Goal: Information Seeking & Learning: Learn about a topic

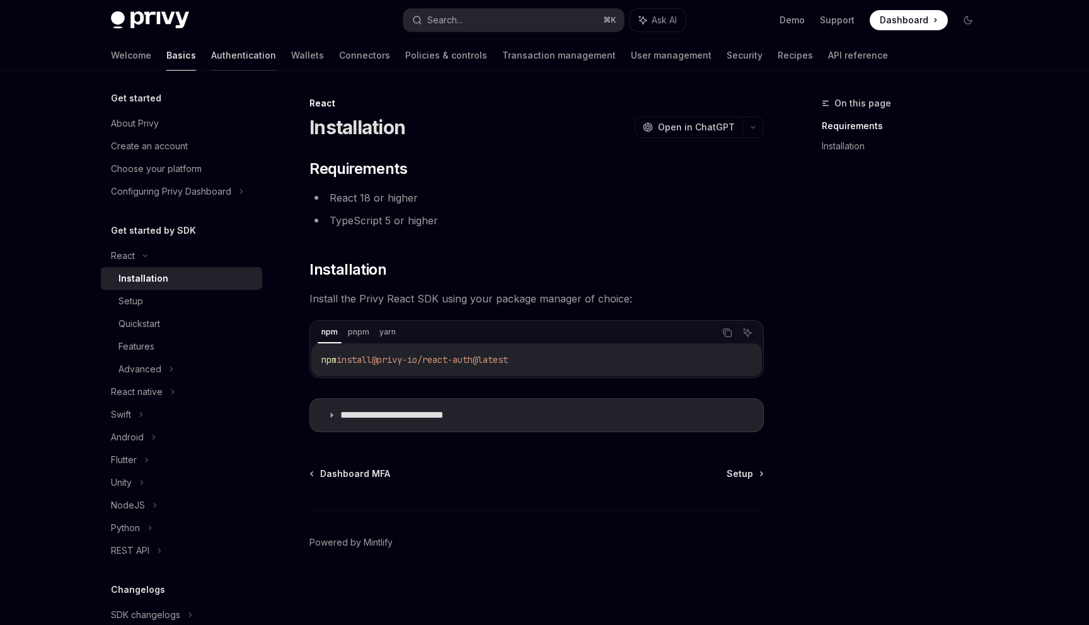
click at [211, 49] on link "Authentication" at bounding box center [243, 55] width 65 height 30
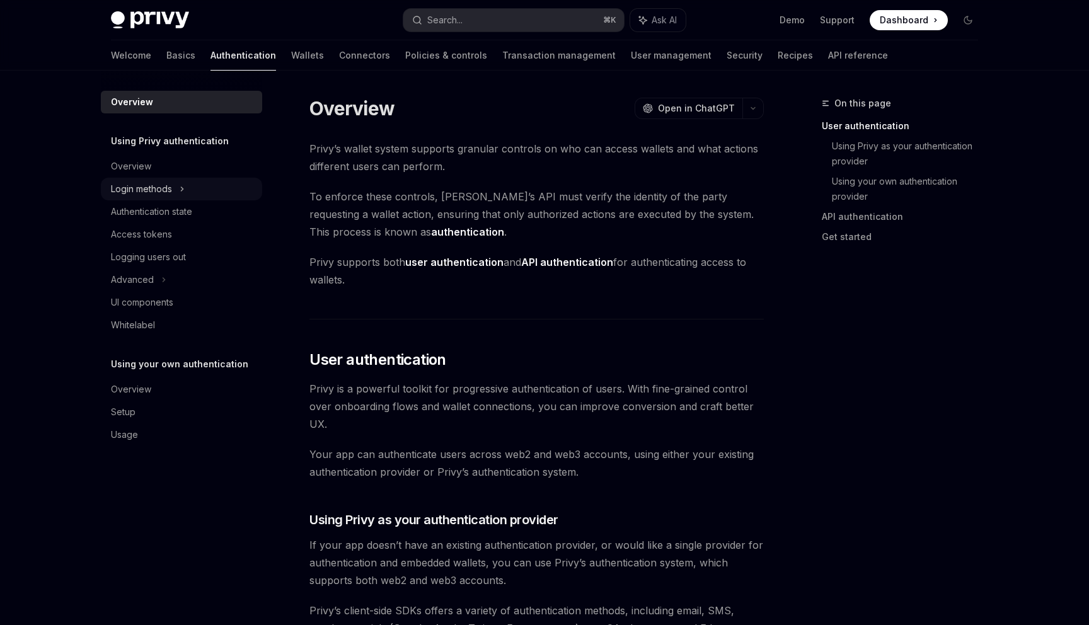
click at [154, 193] on div "Login methods" at bounding box center [141, 188] width 61 height 15
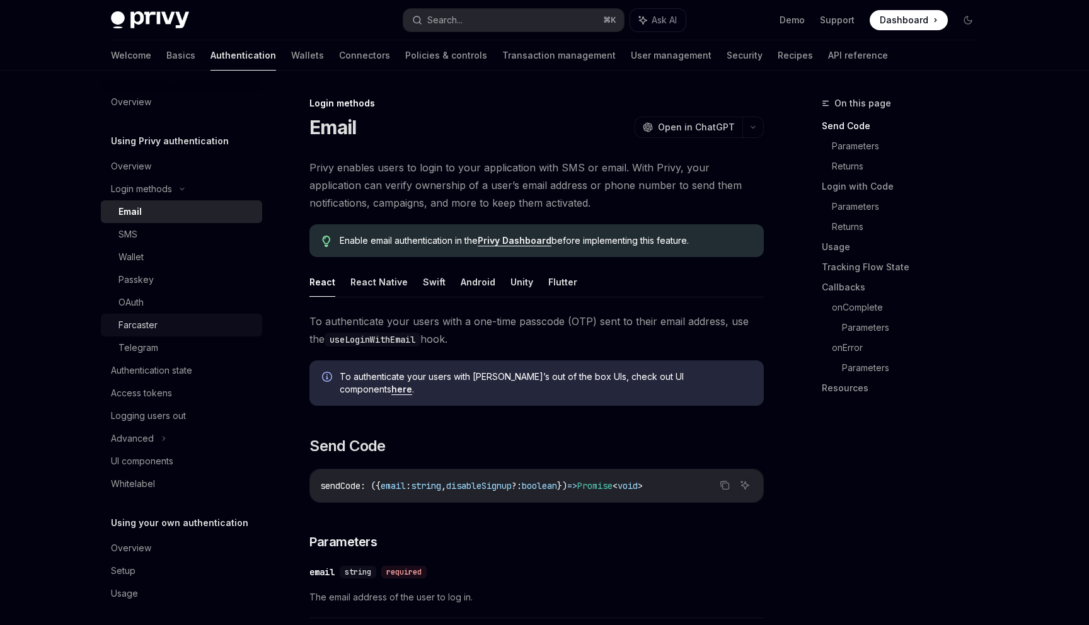
click at [159, 332] on div "Farcaster" at bounding box center [186, 324] width 136 height 15
type textarea "*"
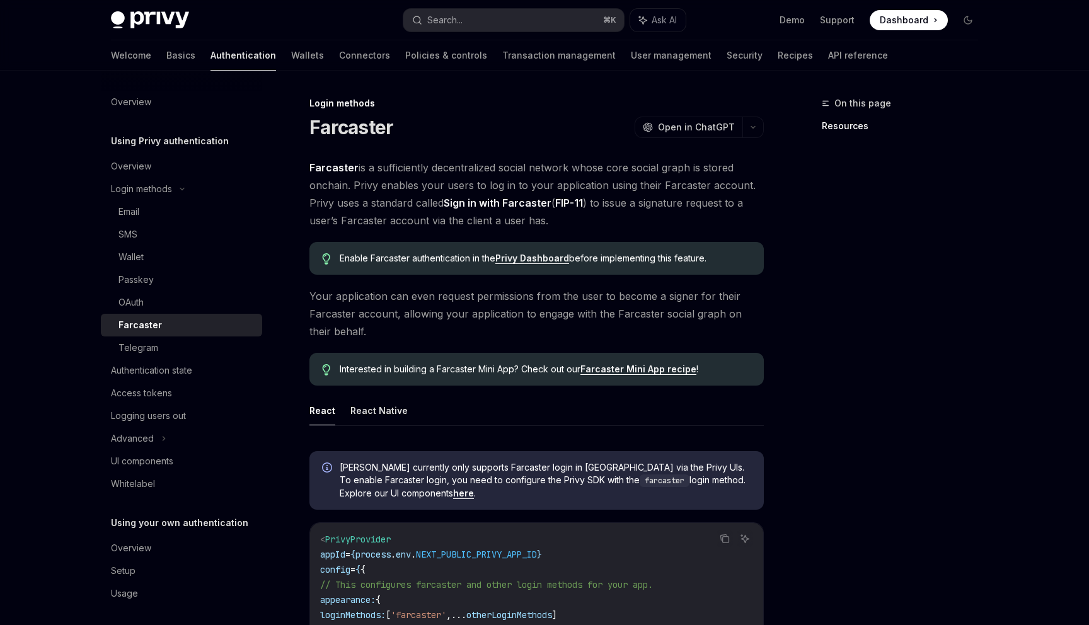
click at [386, 210] on span "Farcaster is a sufficiently decentralized social network whose core social grap…" at bounding box center [536, 194] width 454 height 71
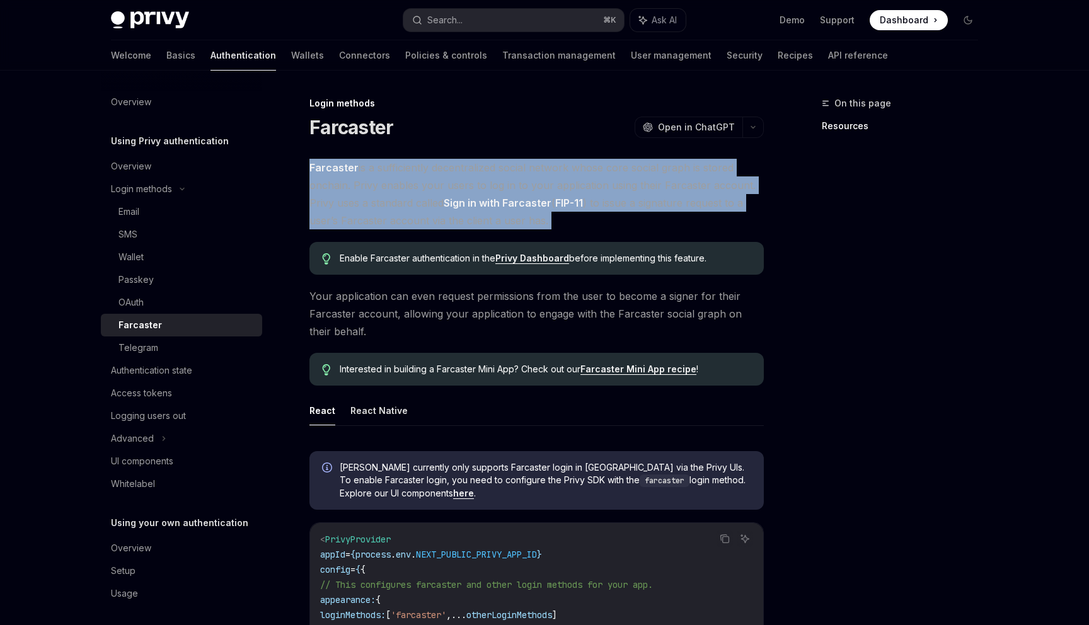
click at [416, 226] on span "Farcaster is a sufficiently decentralized social network whose core social grap…" at bounding box center [536, 194] width 454 height 71
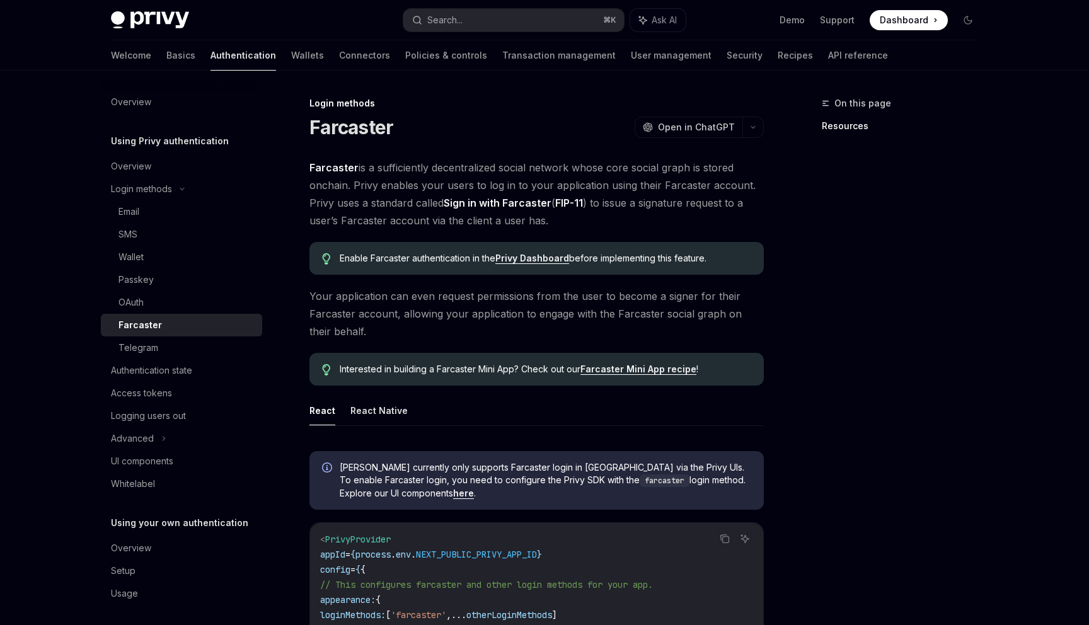
click at [416, 226] on span "Farcaster is a sufficiently decentralized social network whose core social grap…" at bounding box center [536, 194] width 454 height 71
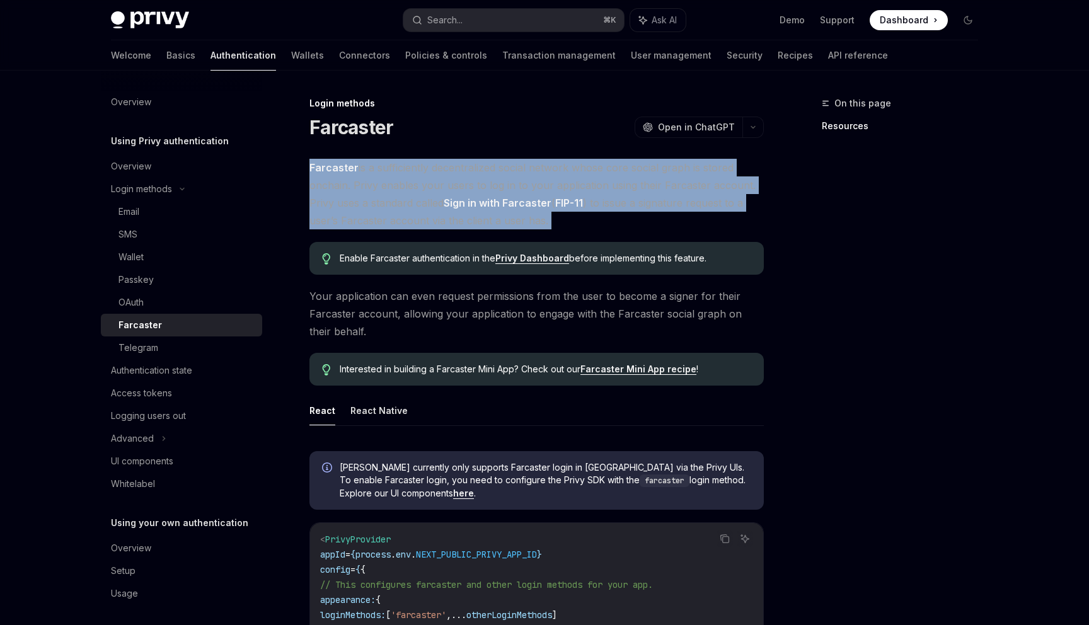
click at [371, 207] on span "Farcaster is a sufficiently decentralized social network whose core social grap…" at bounding box center [536, 194] width 454 height 71
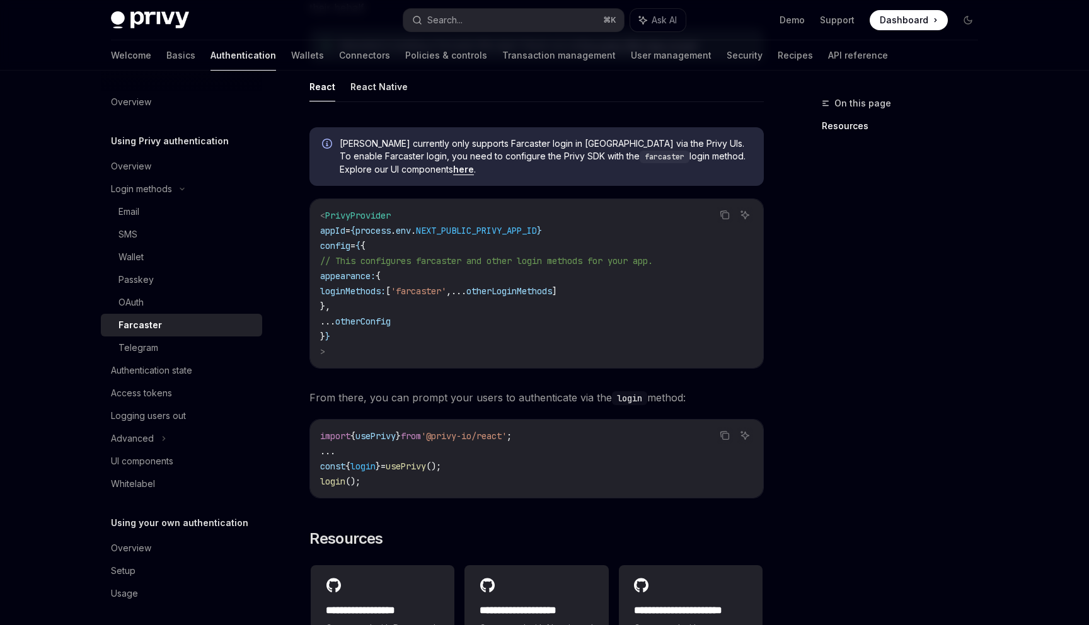
scroll to position [326, 0]
